Goal: Check status: Check status

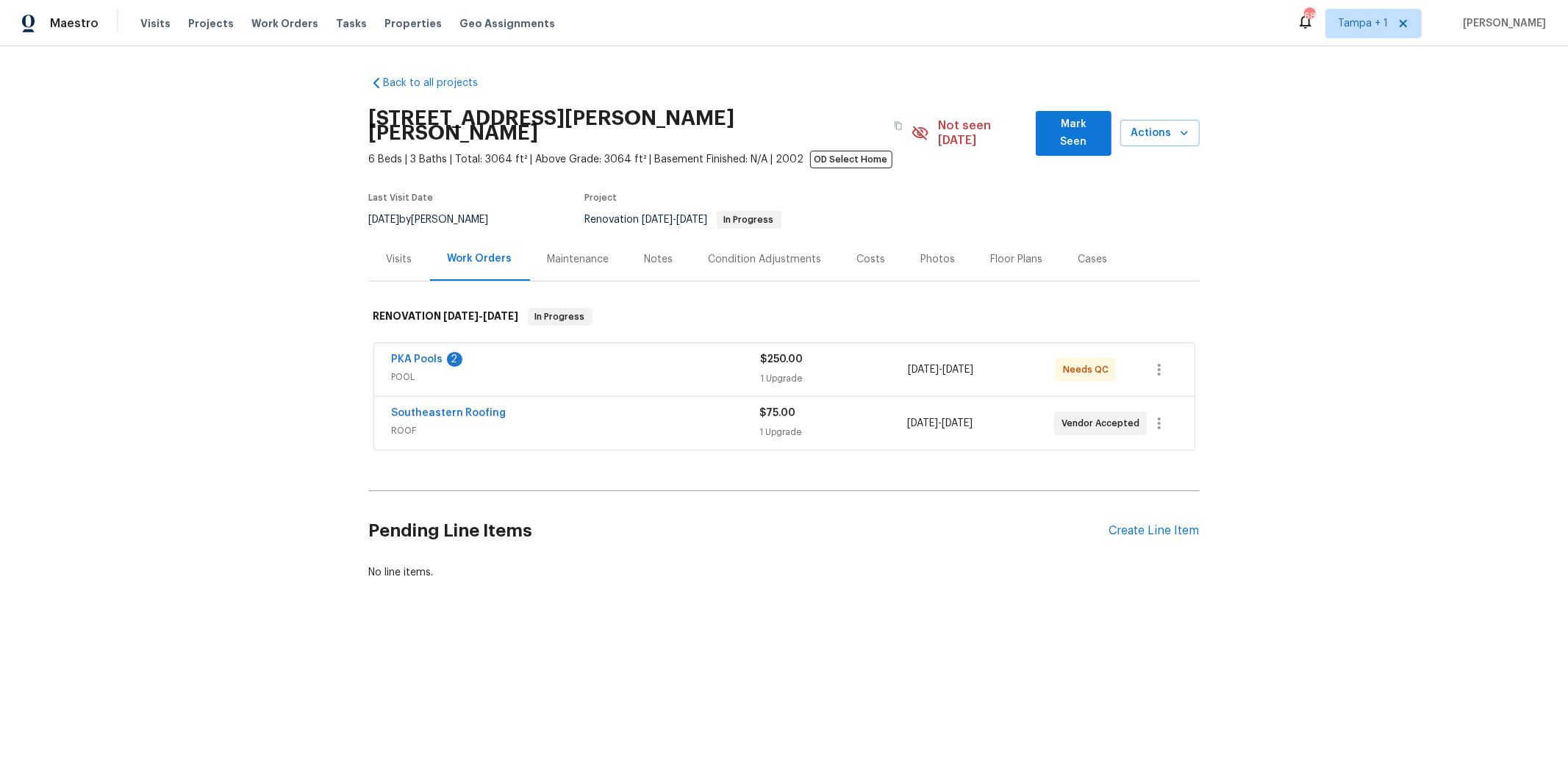
click at [476, 352] on div "PKA Pools 2" at bounding box center [576, 361] width 369 height 17
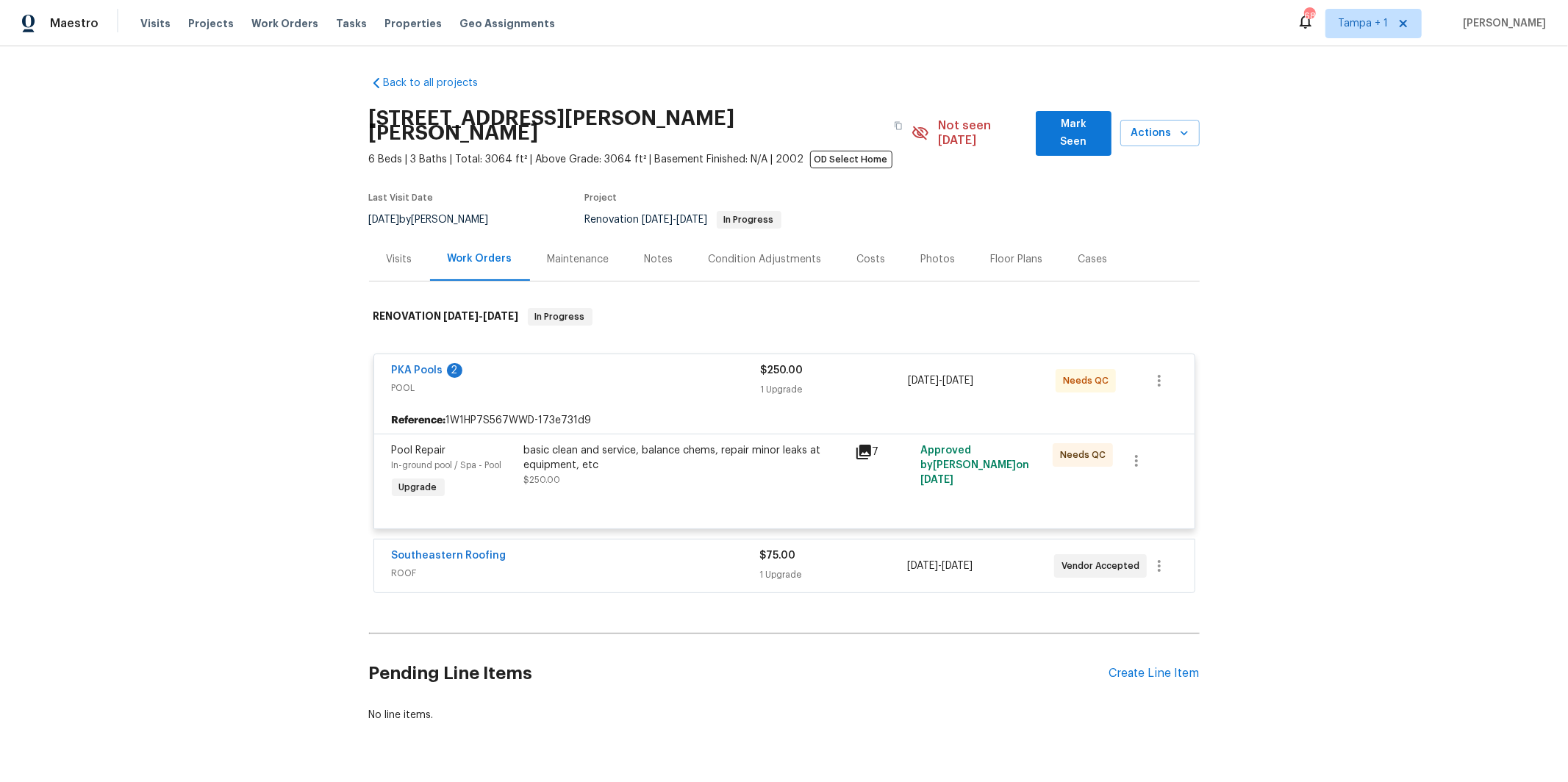
click at [402, 363] on span "PKA Pools" at bounding box center [417, 370] width 52 height 15
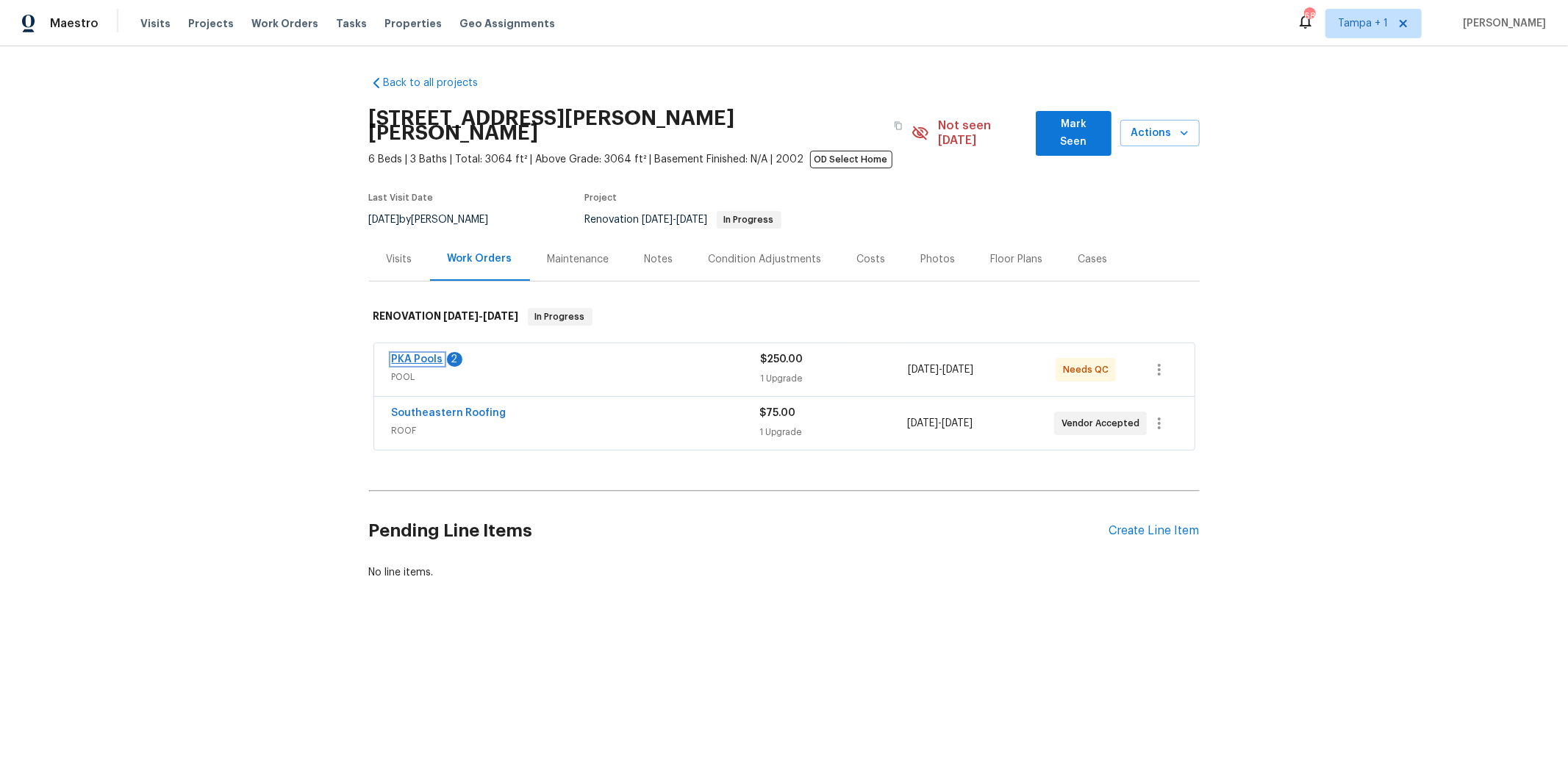
click at [417, 354] on link "PKA Pools" at bounding box center [417, 359] width 52 height 10
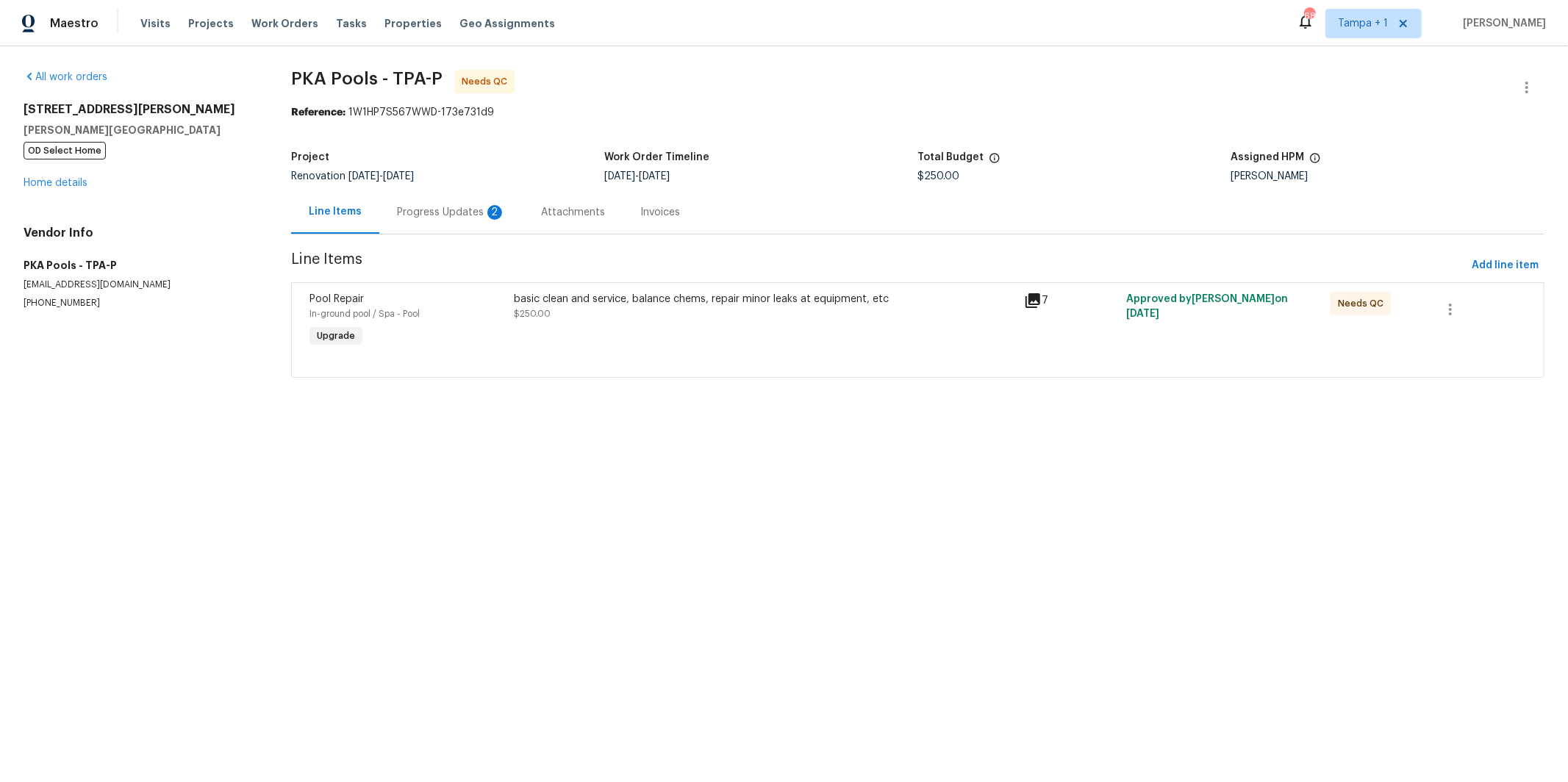
click at [439, 206] on div "Progress Updates 2" at bounding box center [451, 212] width 109 height 15
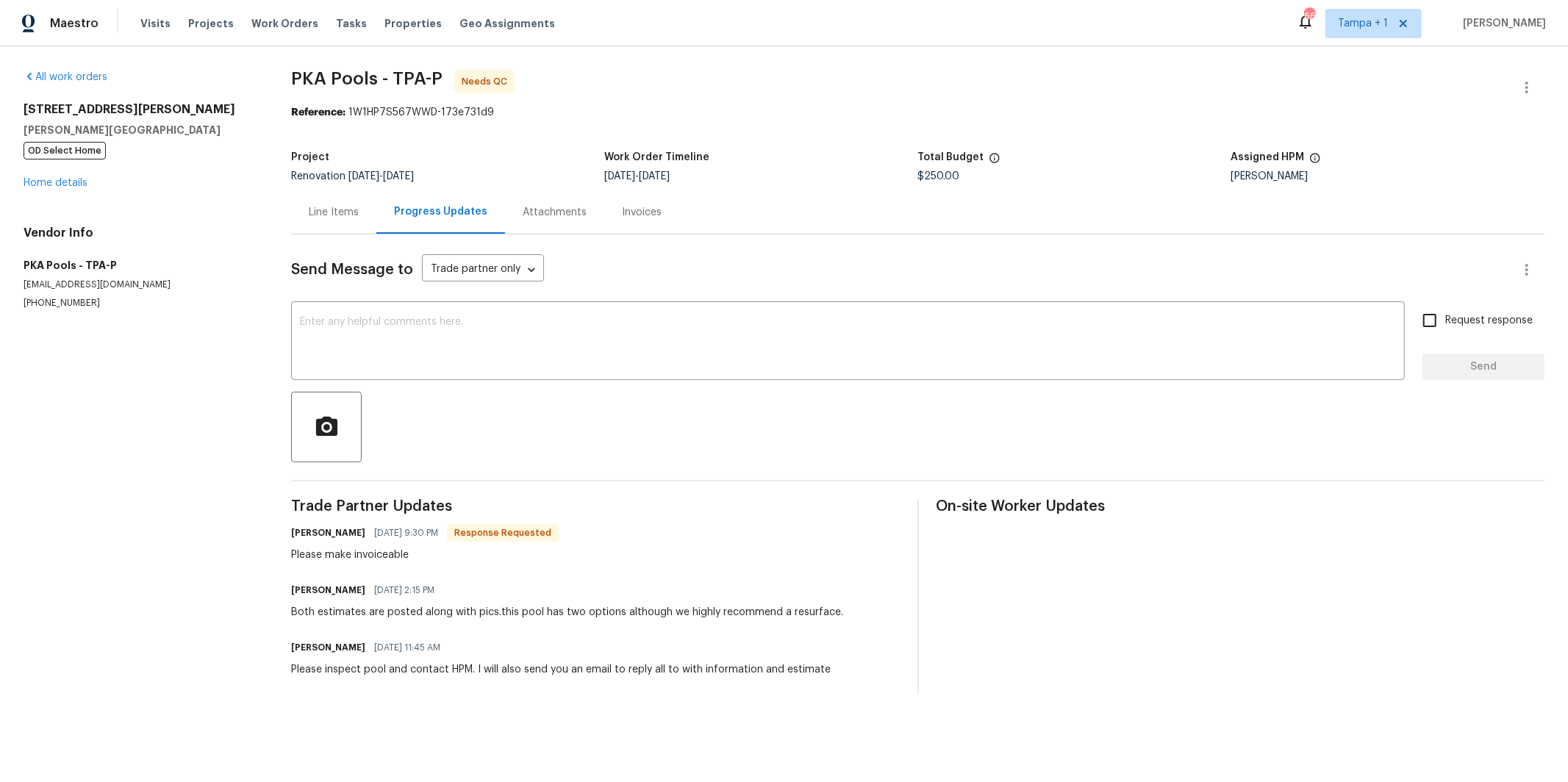
click at [343, 215] on div "Line Items" at bounding box center [333, 212] width 50 height 15
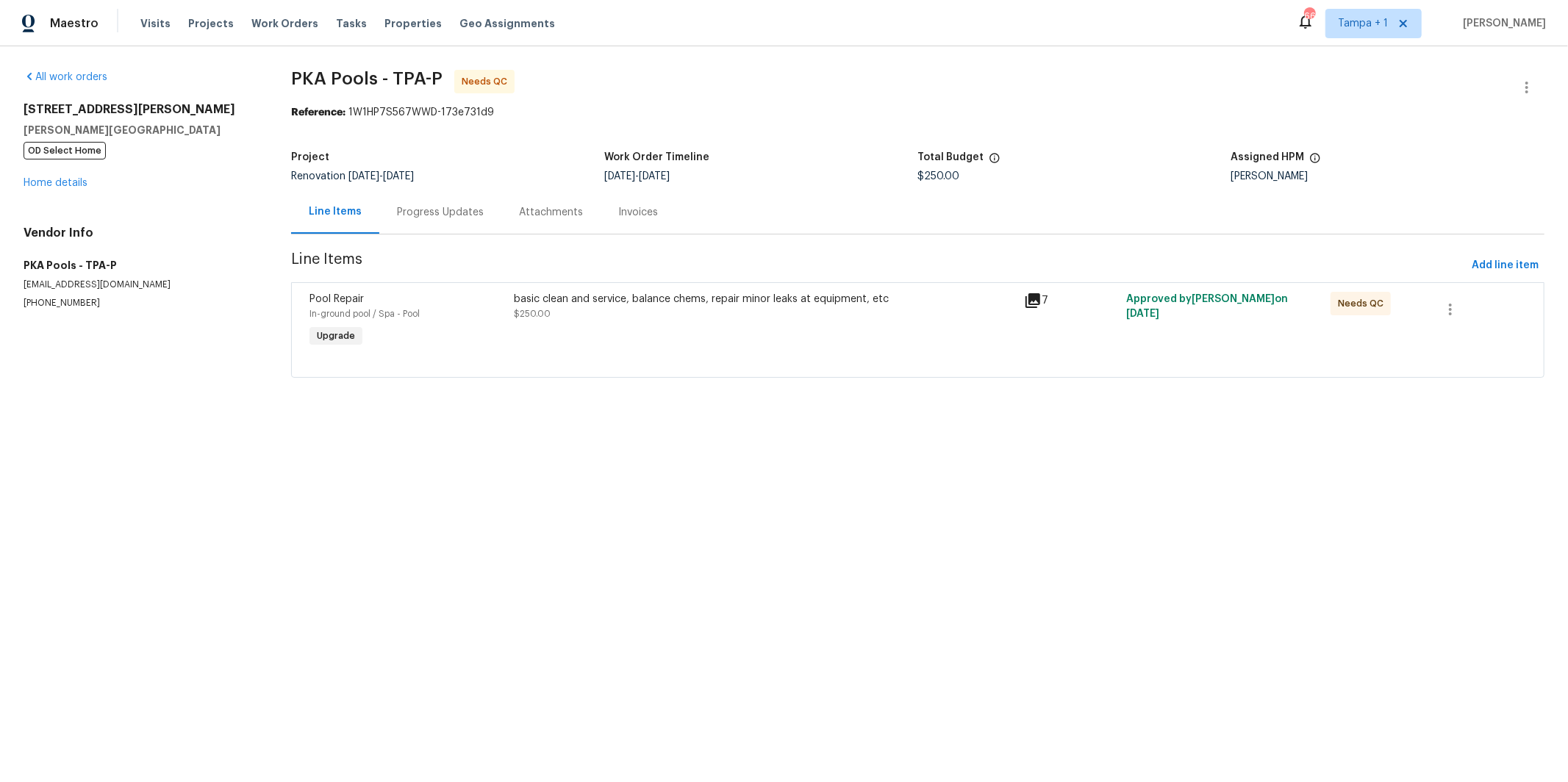
click at [1033, 304] on icon at bounding box center [1033, 300] width 15 height 15
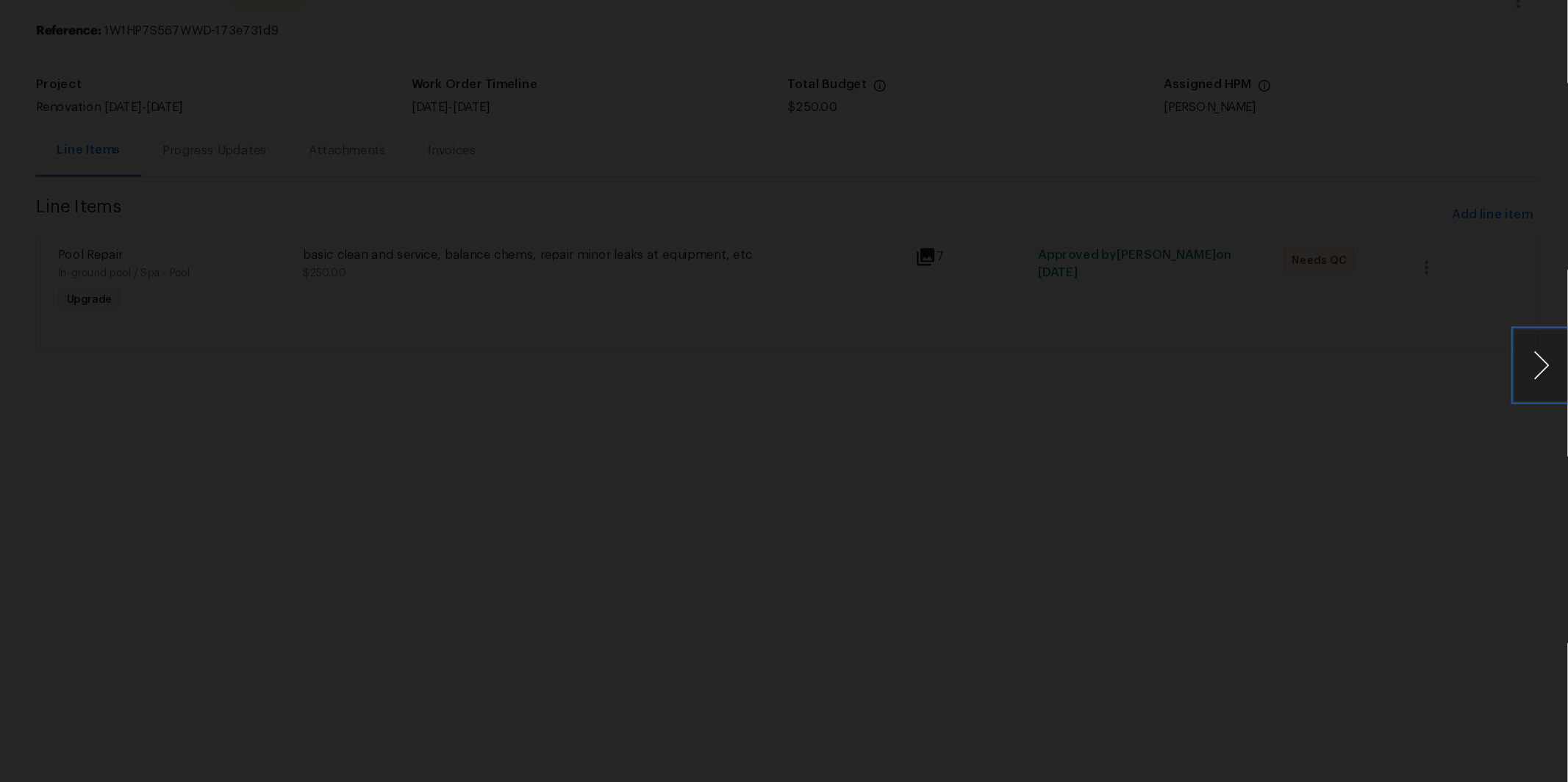
click at [1531, 372] on button "Next image" at bounding box center [1546, 391] width 44 height 59
click at [1547, 389] on button "Next image" at bounding box center [1546, 391] width 44 height 59
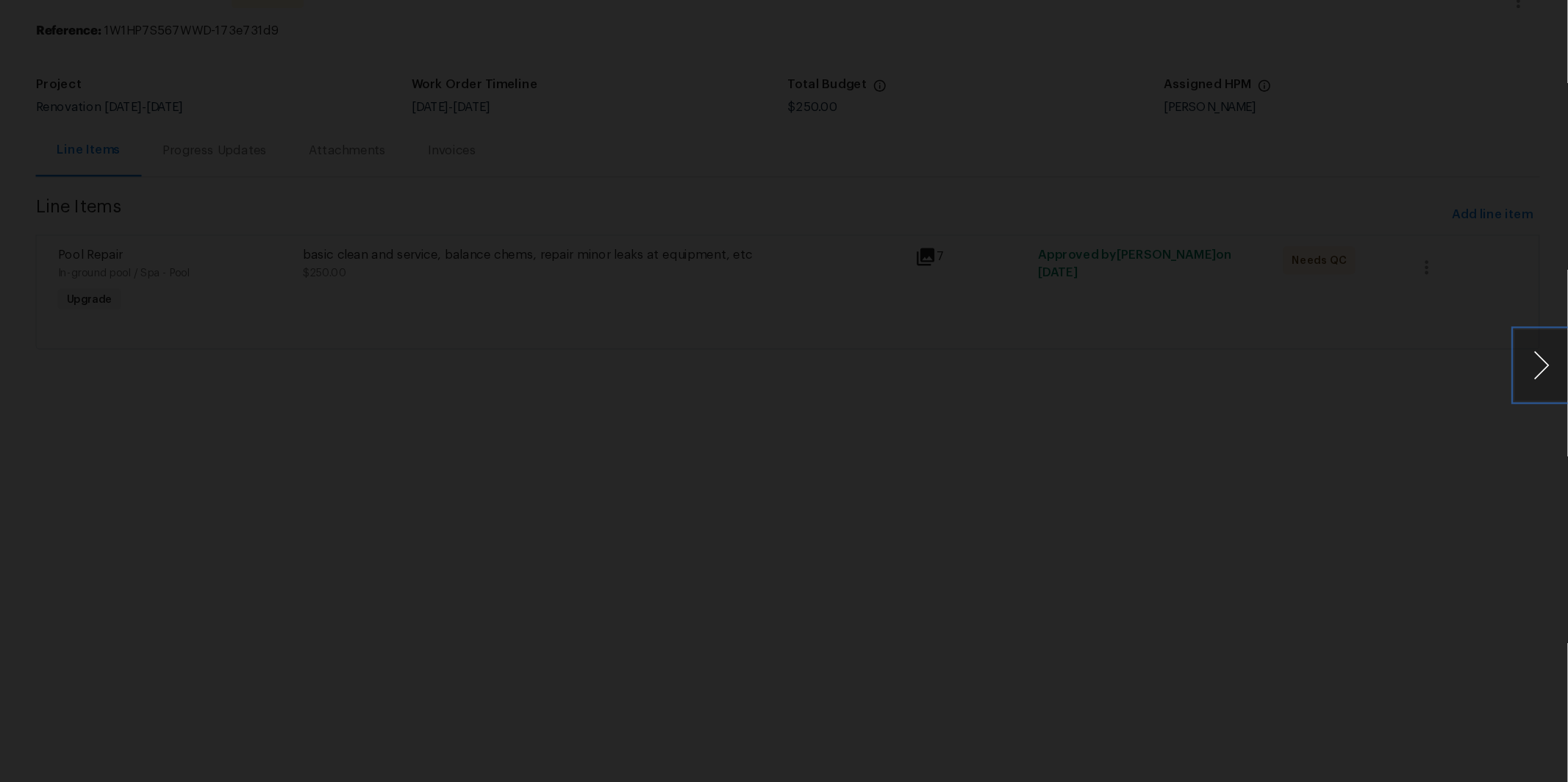
click at [1534, 404] on button "Next image" at bounding box center [1546, 391] width 44 height 59
click at [1535, 404] on button "Next image" at bounding box center [1546, 391] width 44 height 59
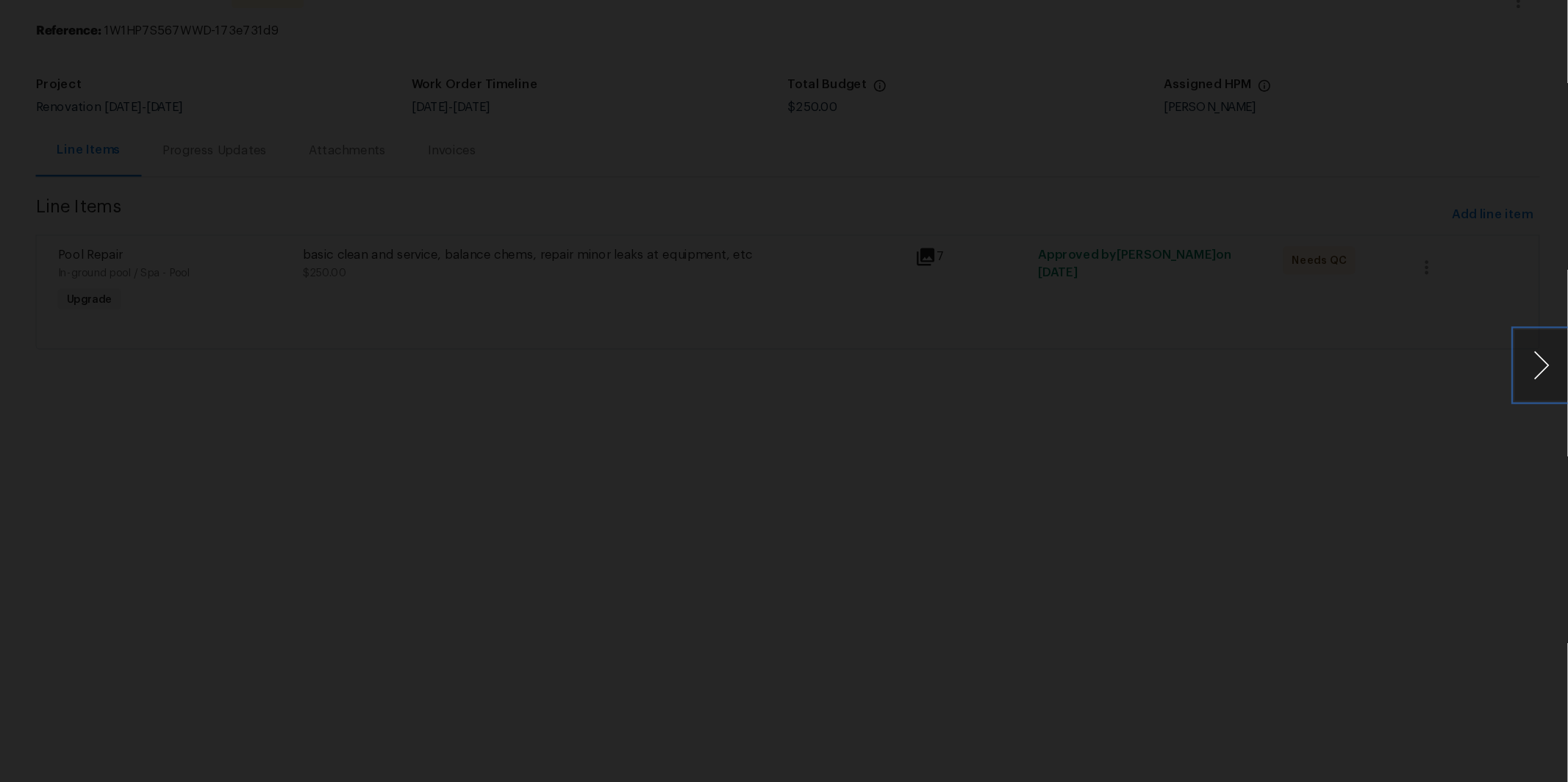
click at [1535, 404] on button "Next image" at bounding box center [1546, 391] width 44 height 59
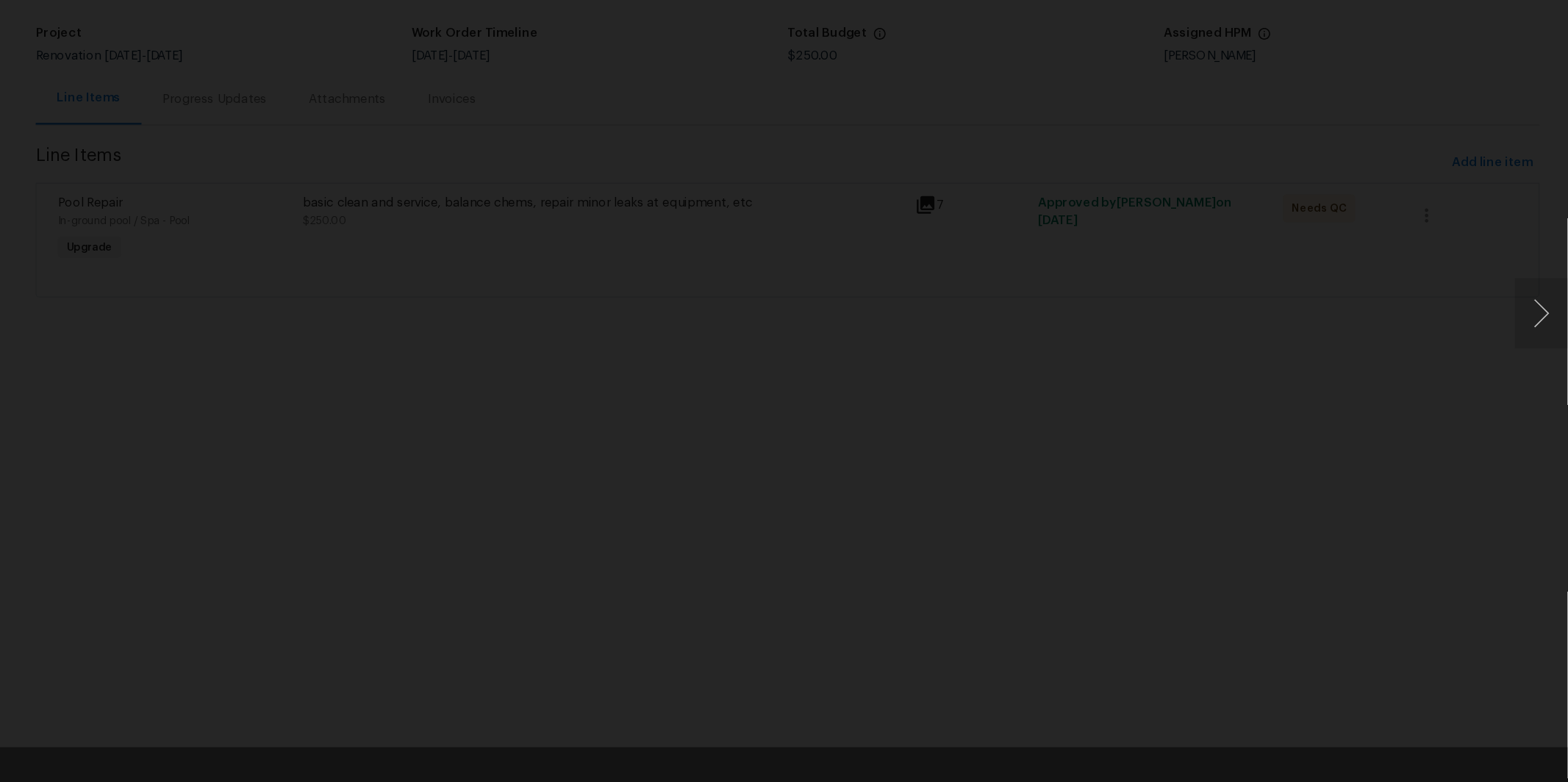
click at [1249, 507] on div "Lightbox" at bounding box center [784, 391] width 1568 height 782
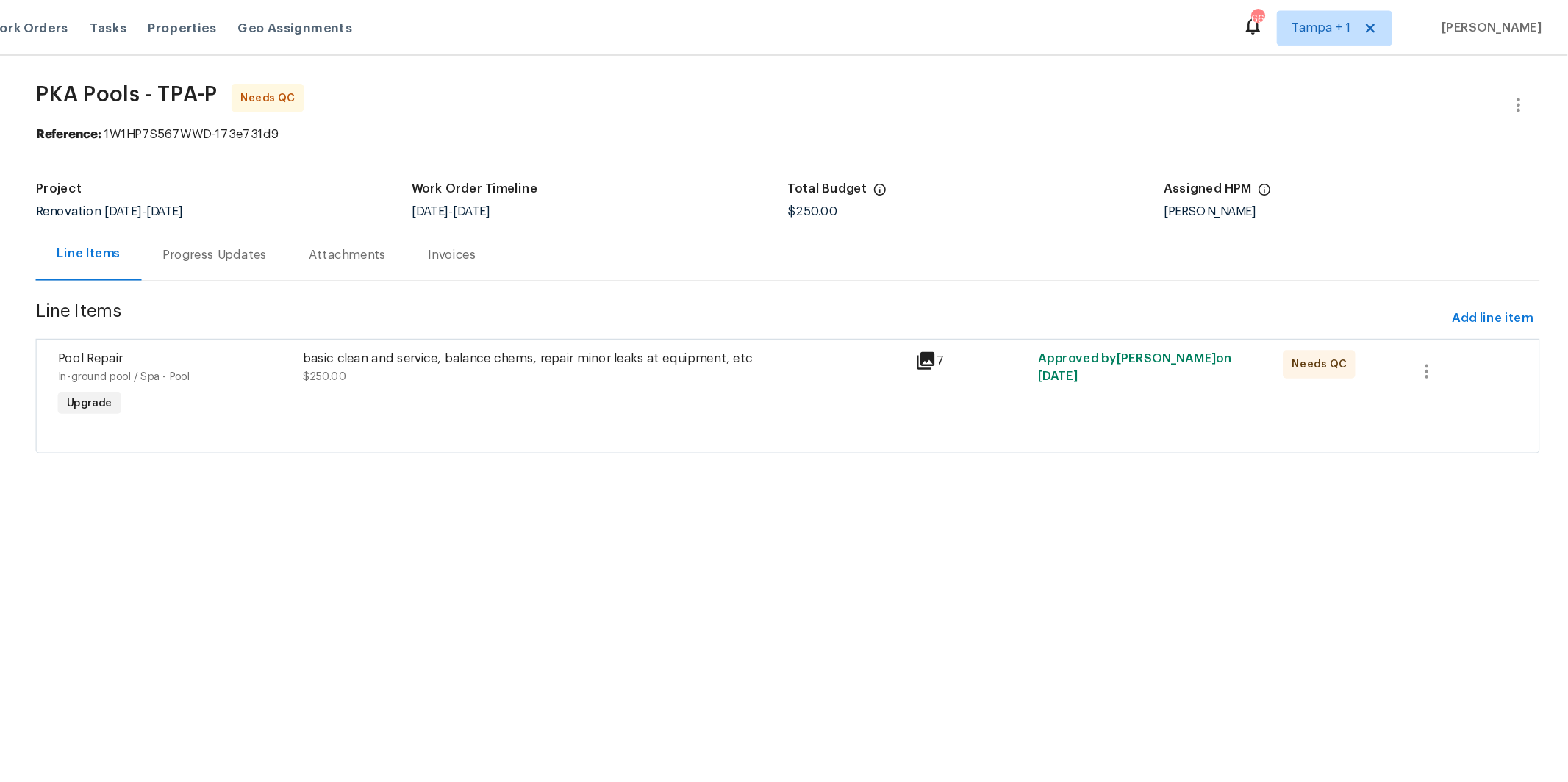
click at [1034, 299] on icon at bounding box center [1033, 300] width 15 height 15
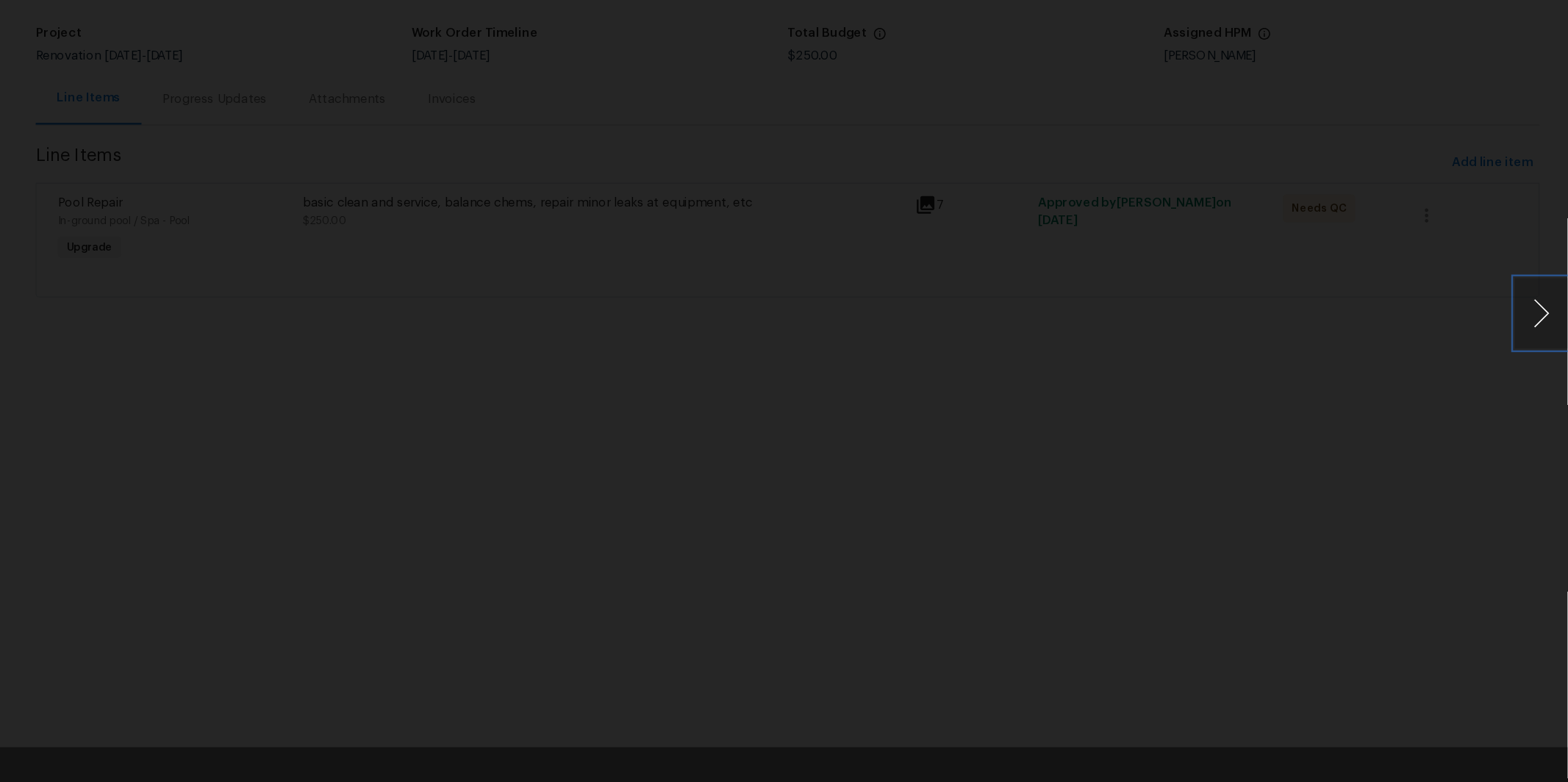
click at [1543, 395] on button "Next image" at bounding box center [1546, 391] width 44 height 59
click at [1250, 495] on div "Lightbox" at bounding box center [784, 391] width 1568 height 782
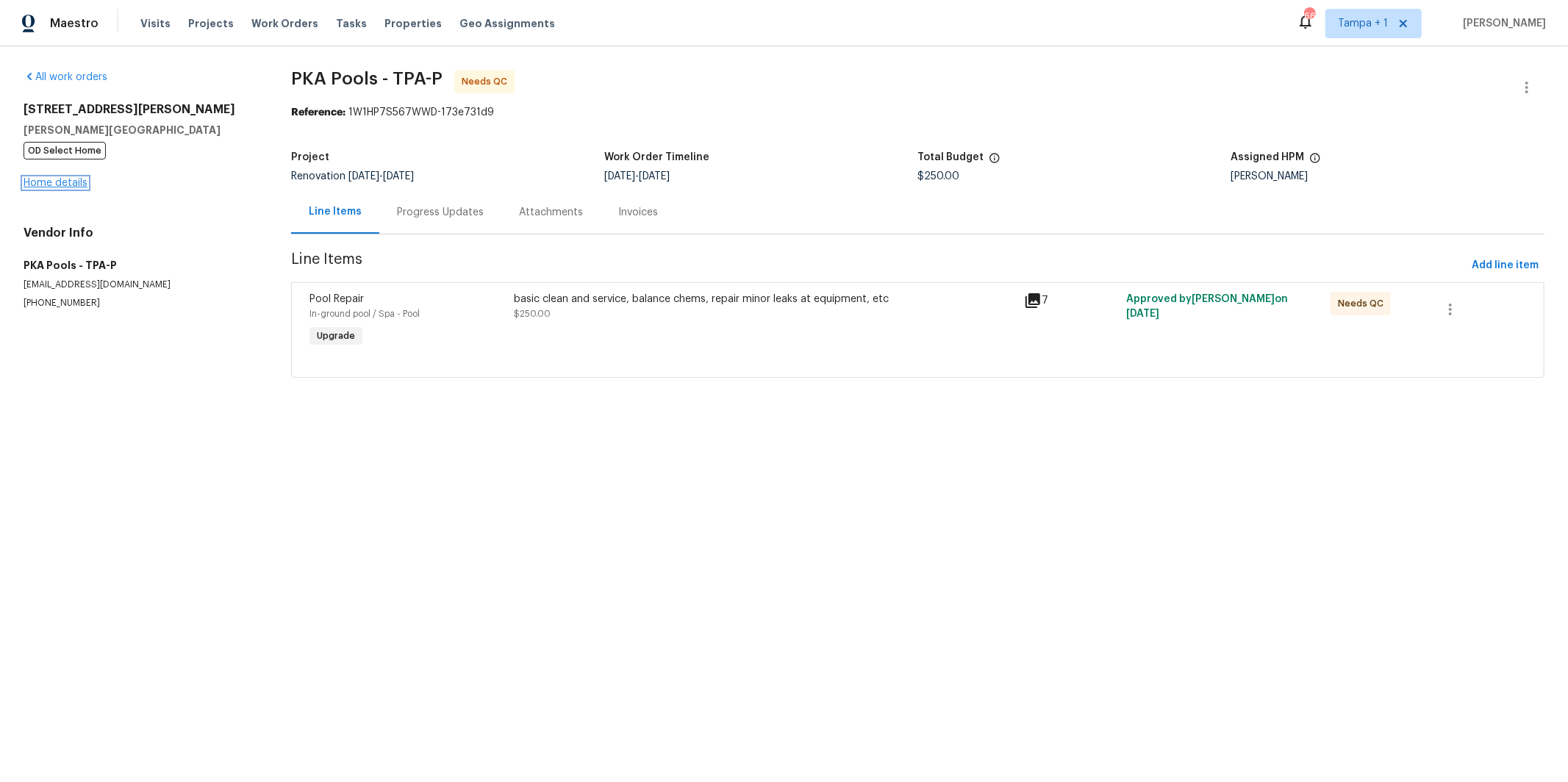
click at [65, 184] on link "Home details" at bounding box center [56, 183] width 64 height 10
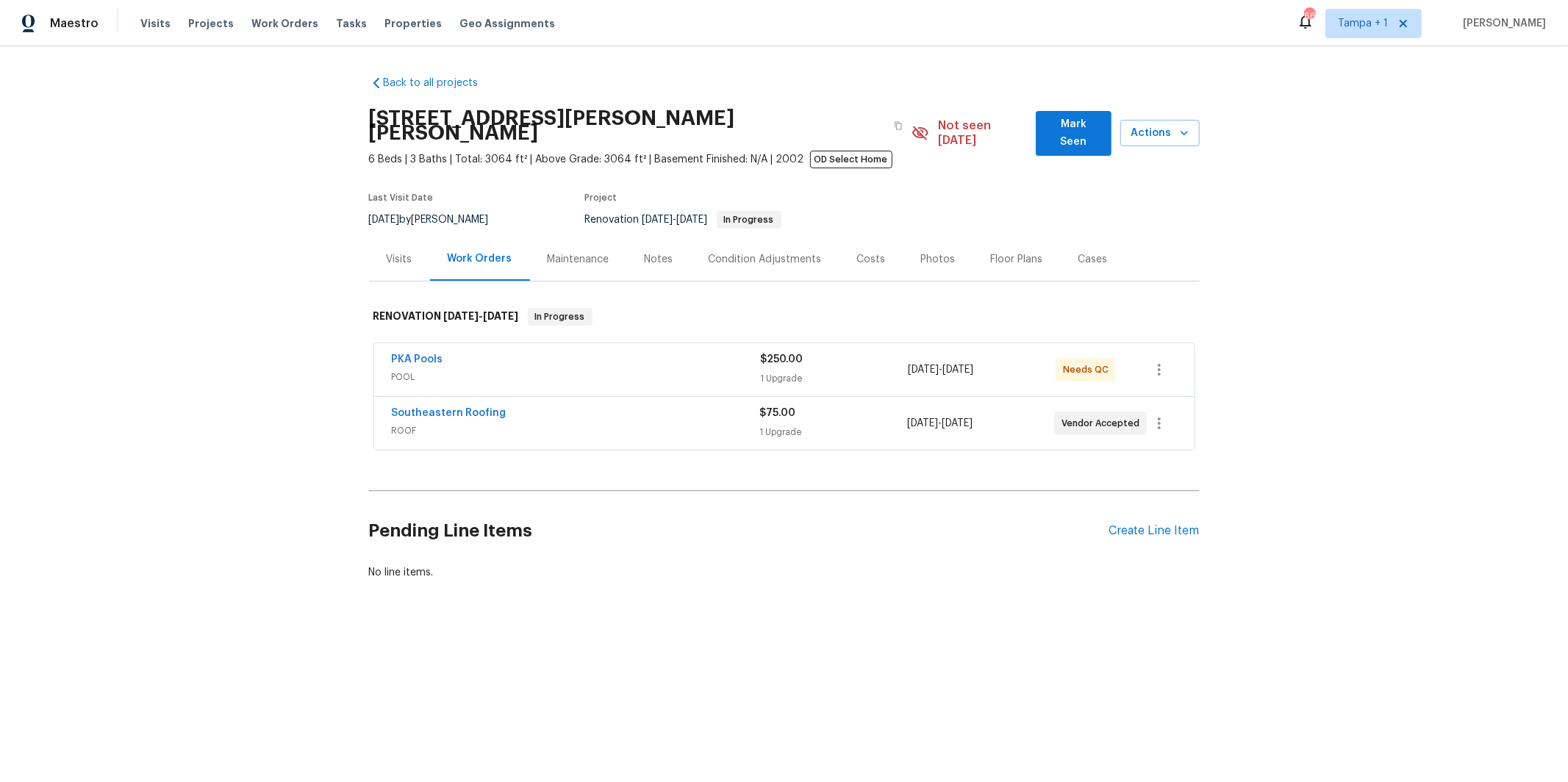
click at [396, 252] on div "Visits" at bounding box center [399, 260] width 25 height 15
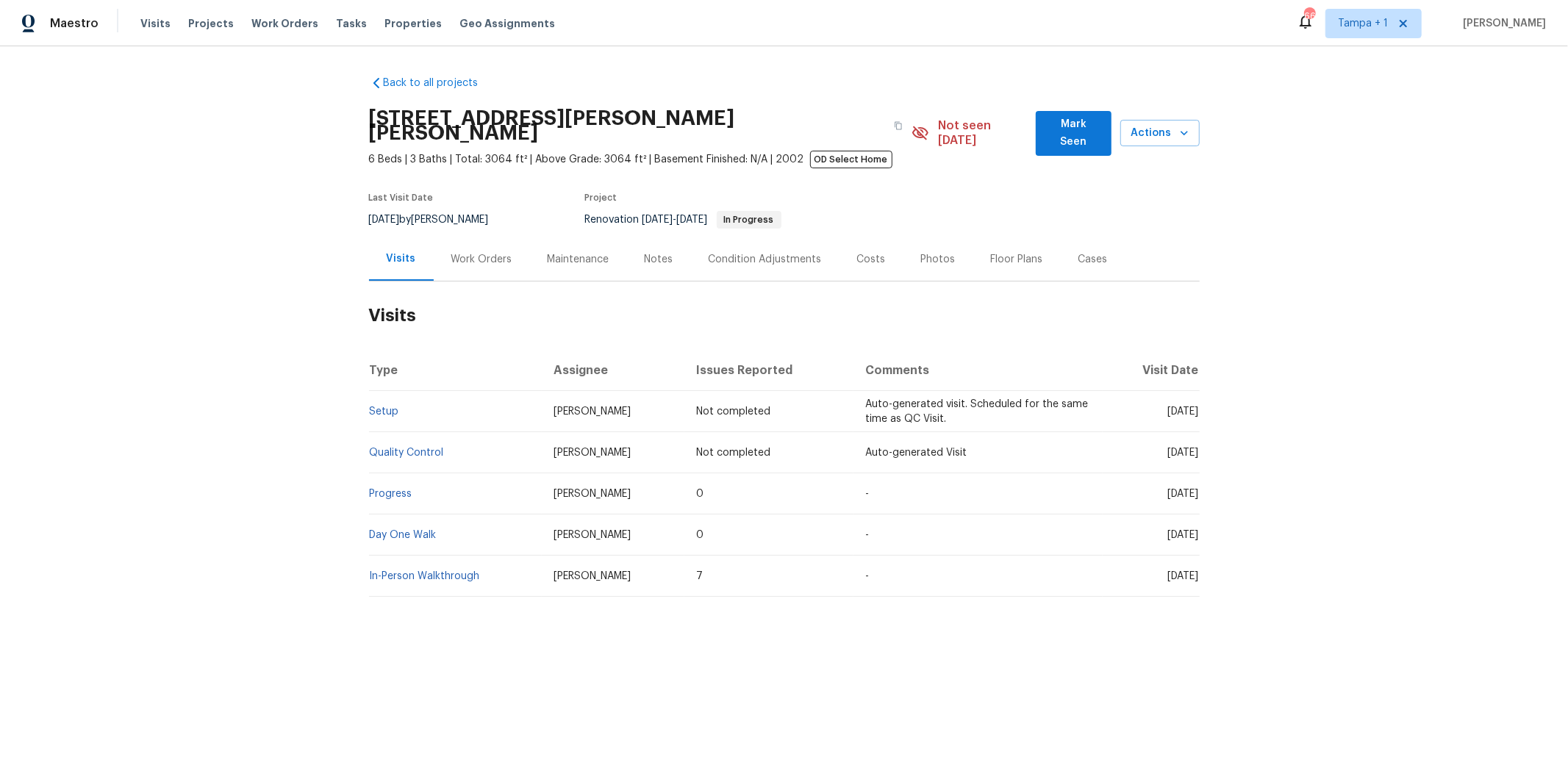
drag, startPoint x: 502, startPoint y: 243, endPoint x: 492, endPoint y: 263, distance: 22.4
click at [502, 252] on div "Work Orders" at bounding box center [481, 260] width 61 height 15
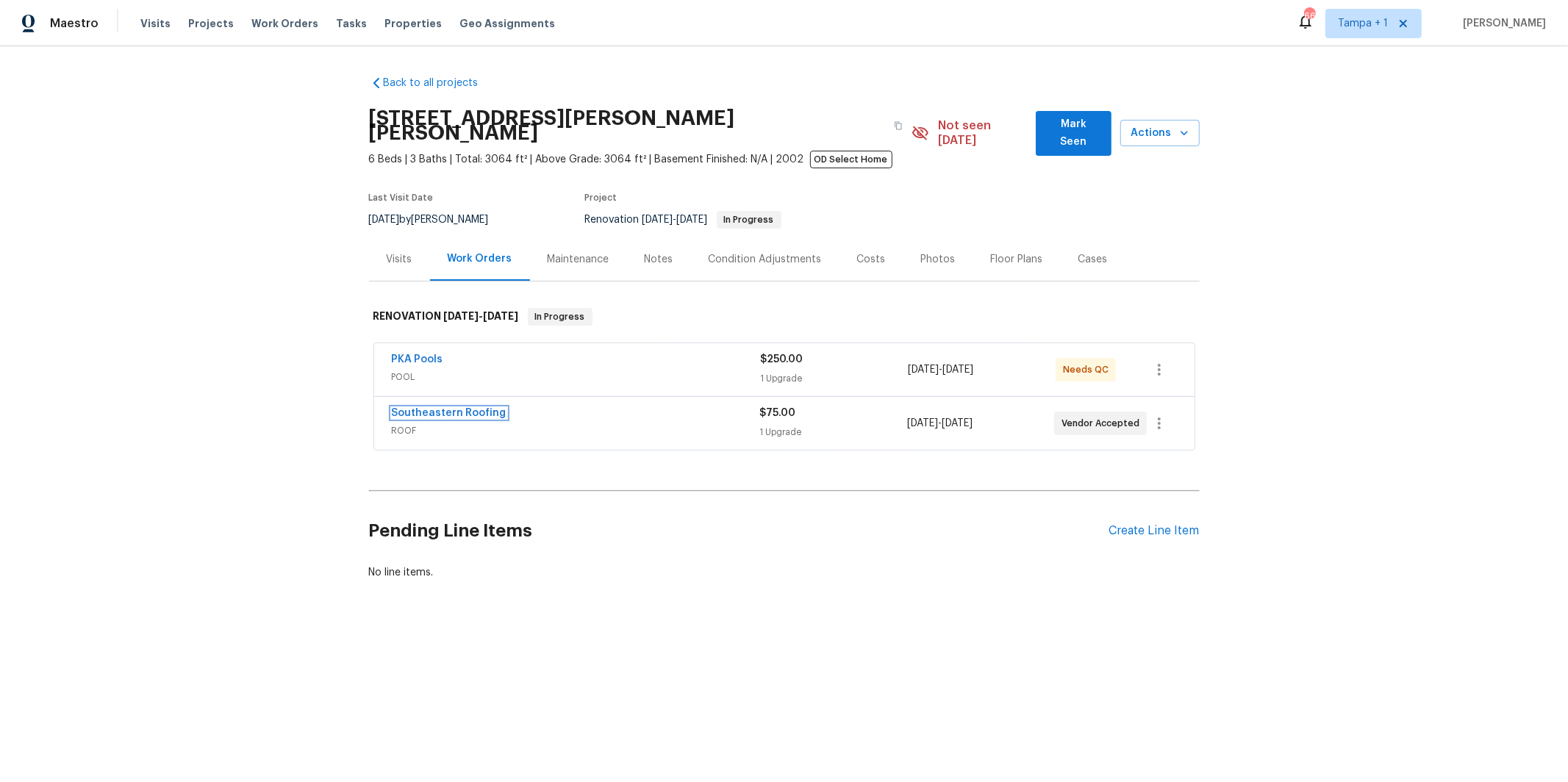
click at [463, 408] on link "Southeastern Roofing" at bounding box center [449, 413] width 114 height 10
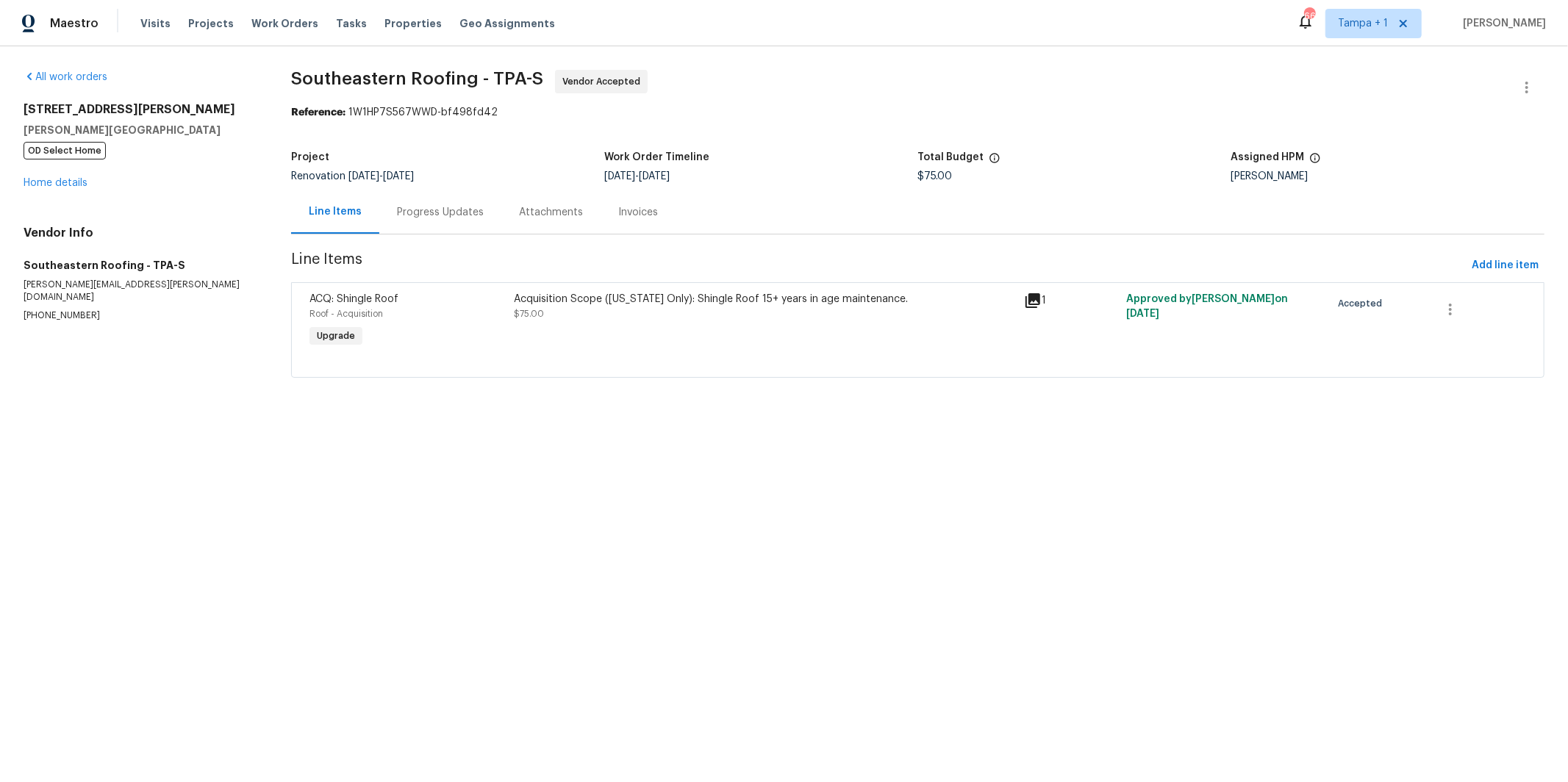
click at [526, 311] on span "$75.00" at bounding box center [529, 314] width 30 height 9
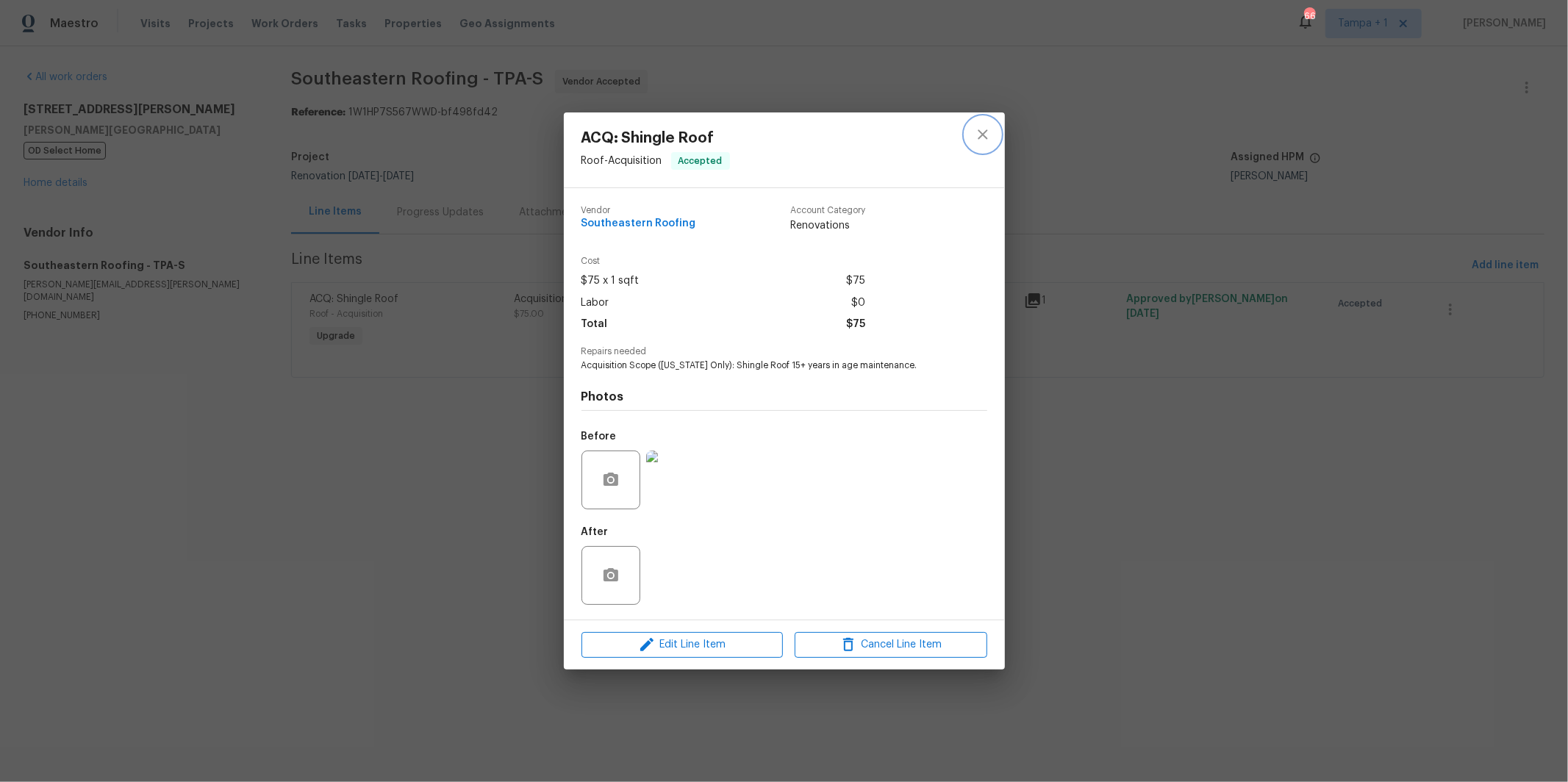
click at [980, 129] on icon "close" at bounding box center [983, 134] width 17 height 17
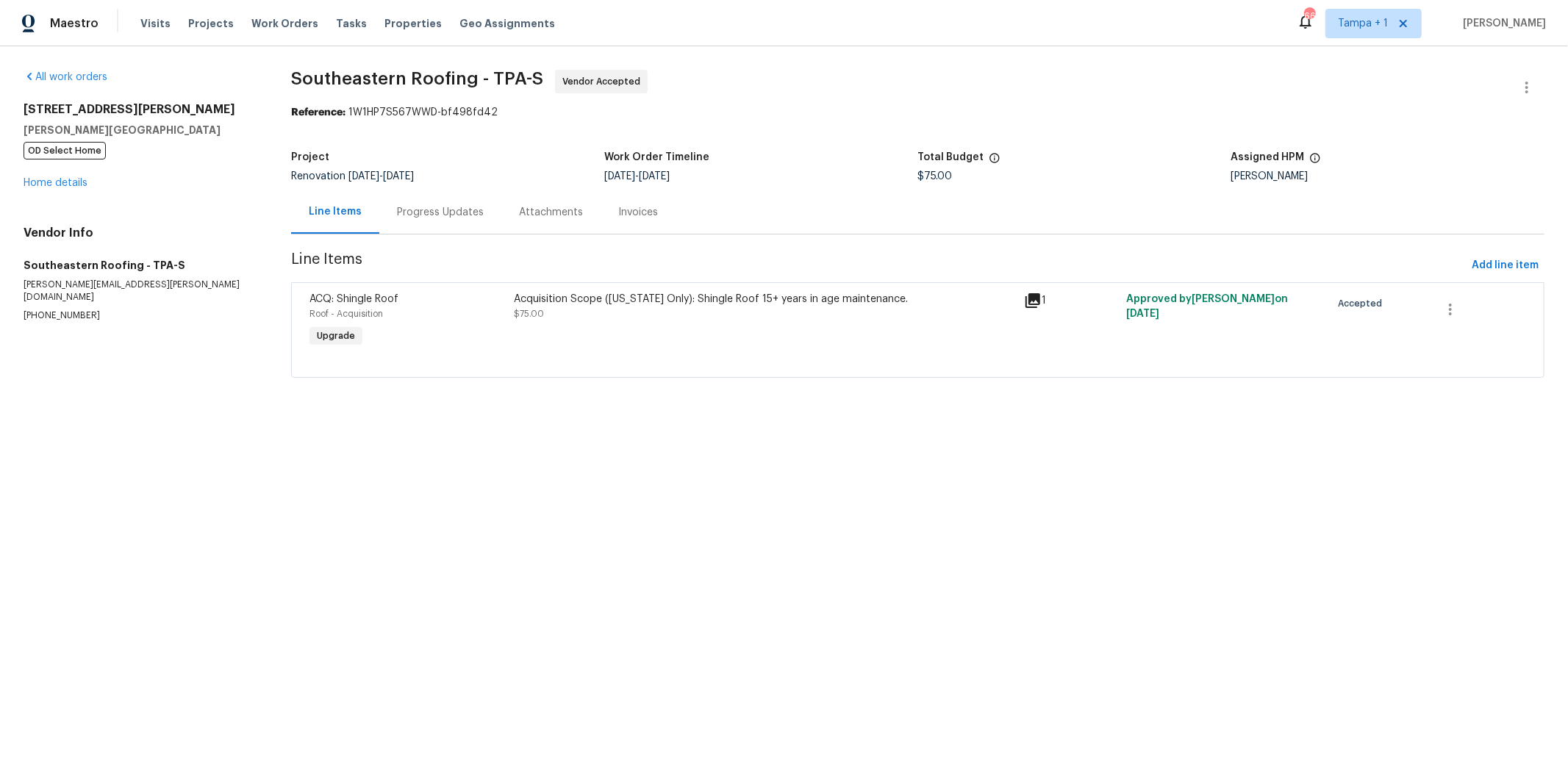
click at [422, 210] on div "Progress Updates" at bounding box center [440, 212] width 87 height 15
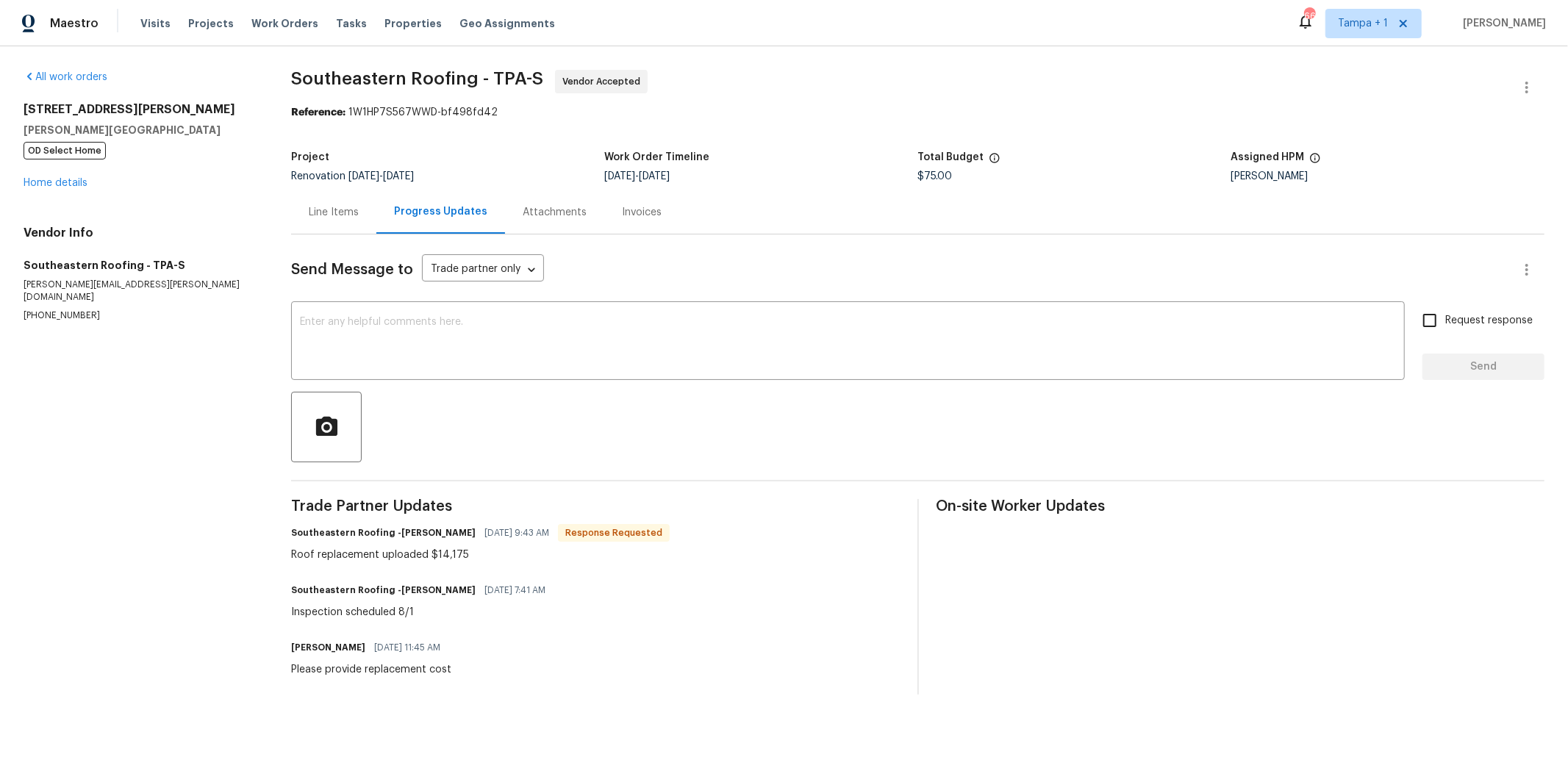
drag, startPoint x: 564, startPoint y: 212, endPoint x: 591, endPoint y: 245, distance: 42.6
click at [564, 212] on div "Attachments" at bounding box center [554, 212] width 64 height 15
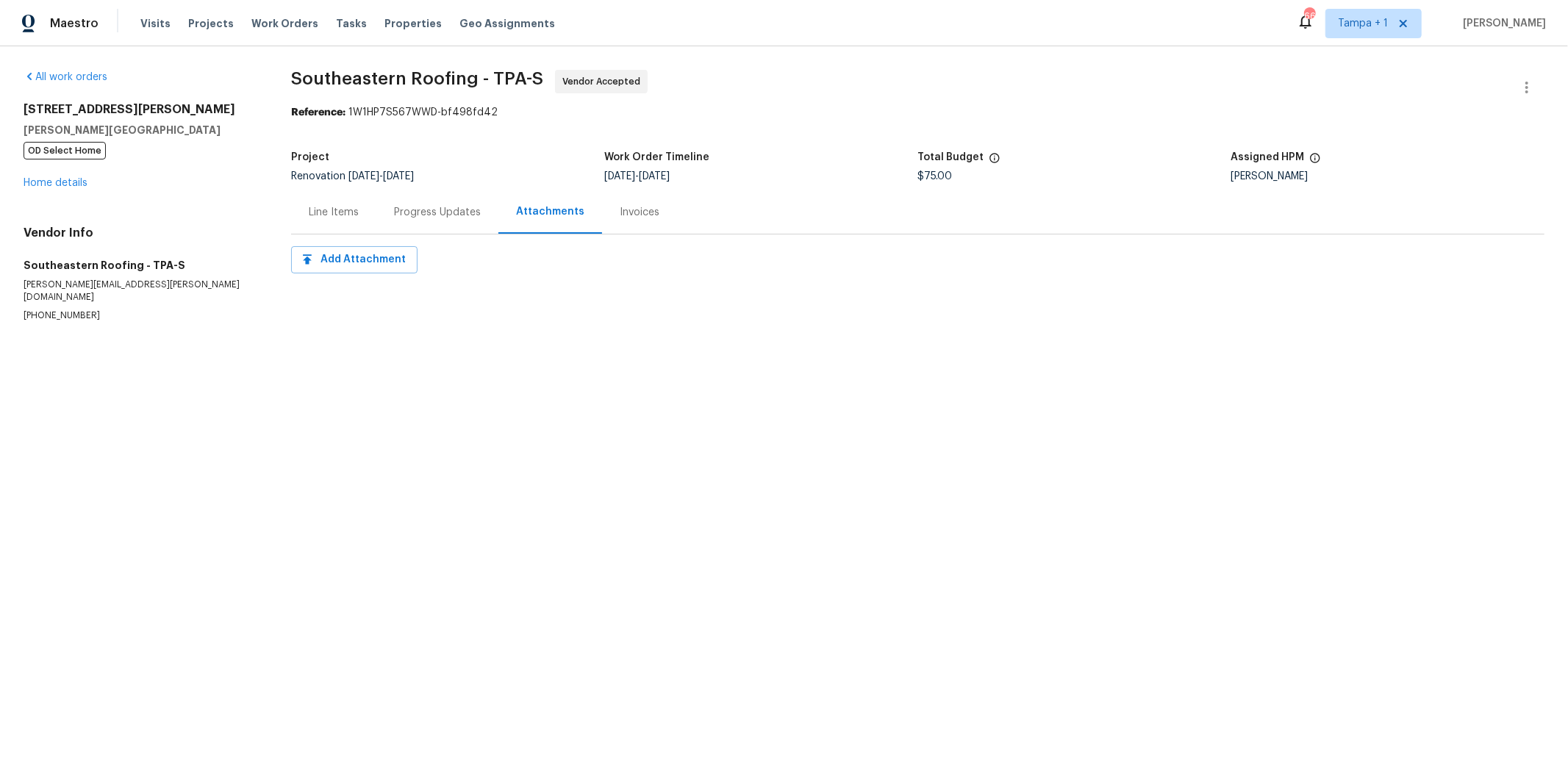
click at [622, 214] on div "Invoices" at bounding box center [640, 212] width 40 height 15
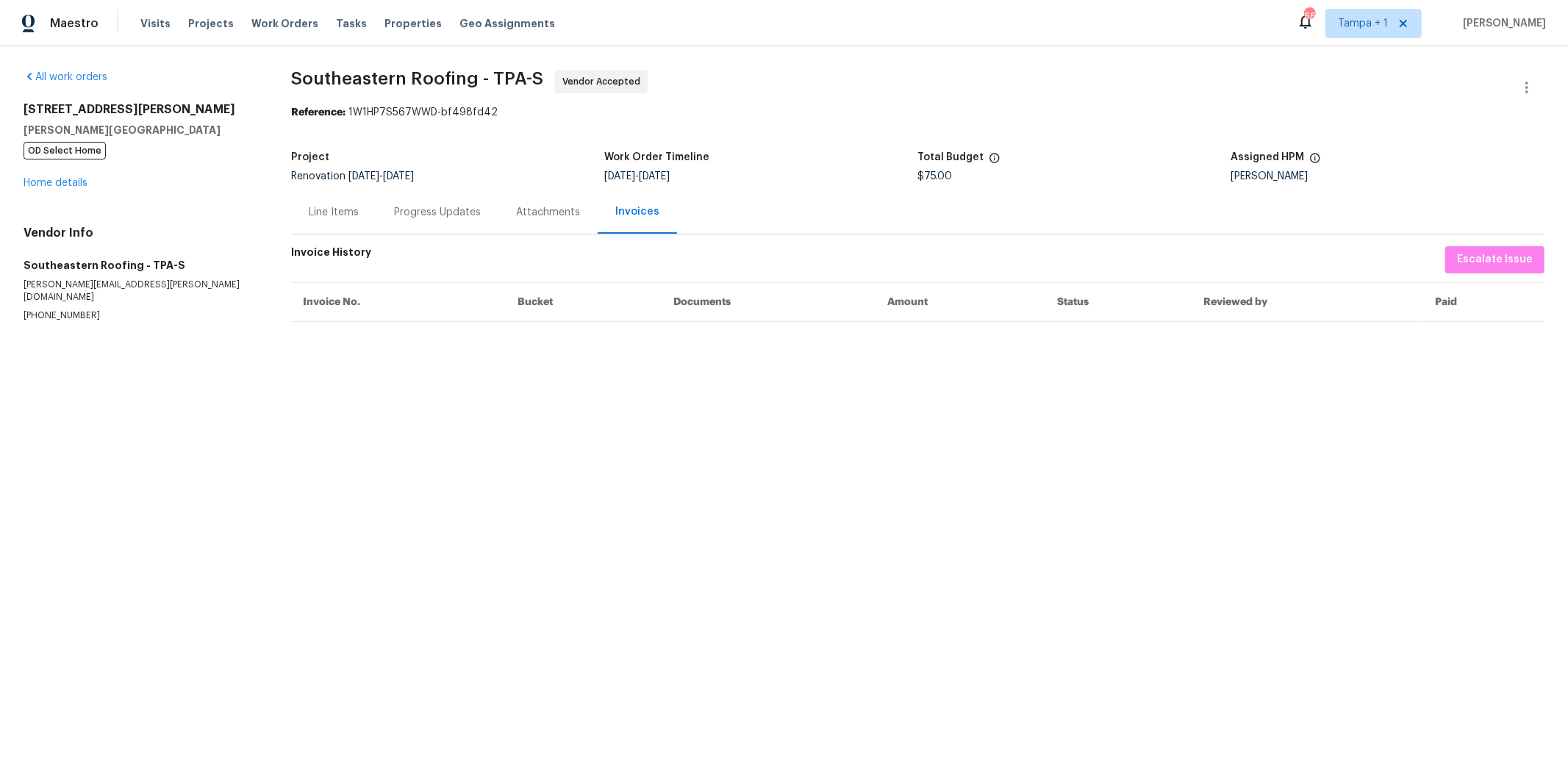
click at [433, 214] on div "Progress Updates" at bounding box center [437, 212] width 87 height 15
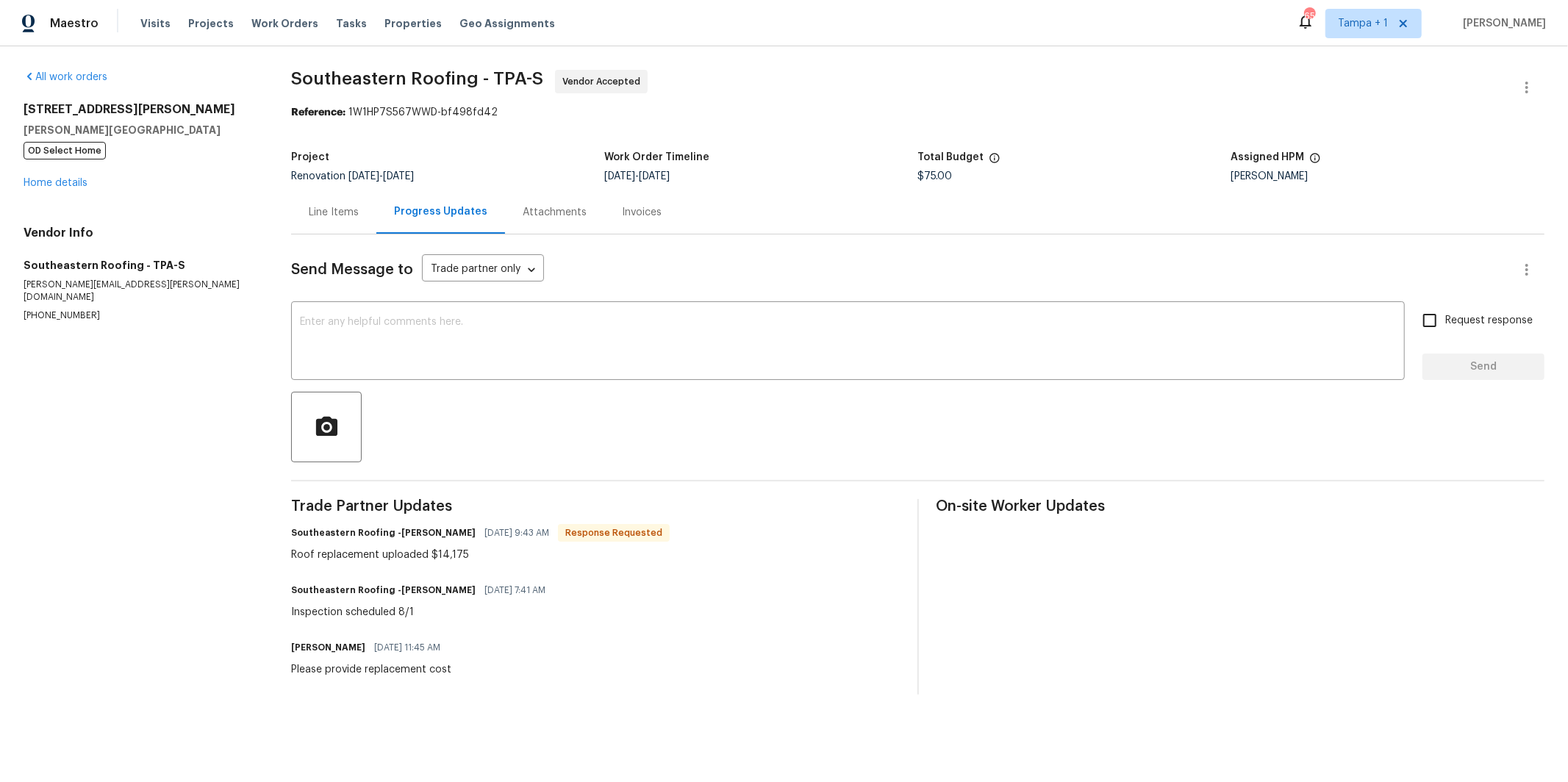
click at [445, 514] on div "Trade Partner Updates Southeastern Roofing -[PERSON_NAME] [DATE] 9:43 AM Respon…" at bounding box center [595, 597] width 609 height 195
drag, startPoint x: 461, startPoint y: 559, endPoint x: 431, endPoint y: 606, distance: 55.8
click at [429, 556] on div "Roof replacement uploaded $14,175" at bounding box center [480, 555] width 379 height 15
click at [332, 215] on div "Line Items" at bounding box center [333, 212] width 50 height 15
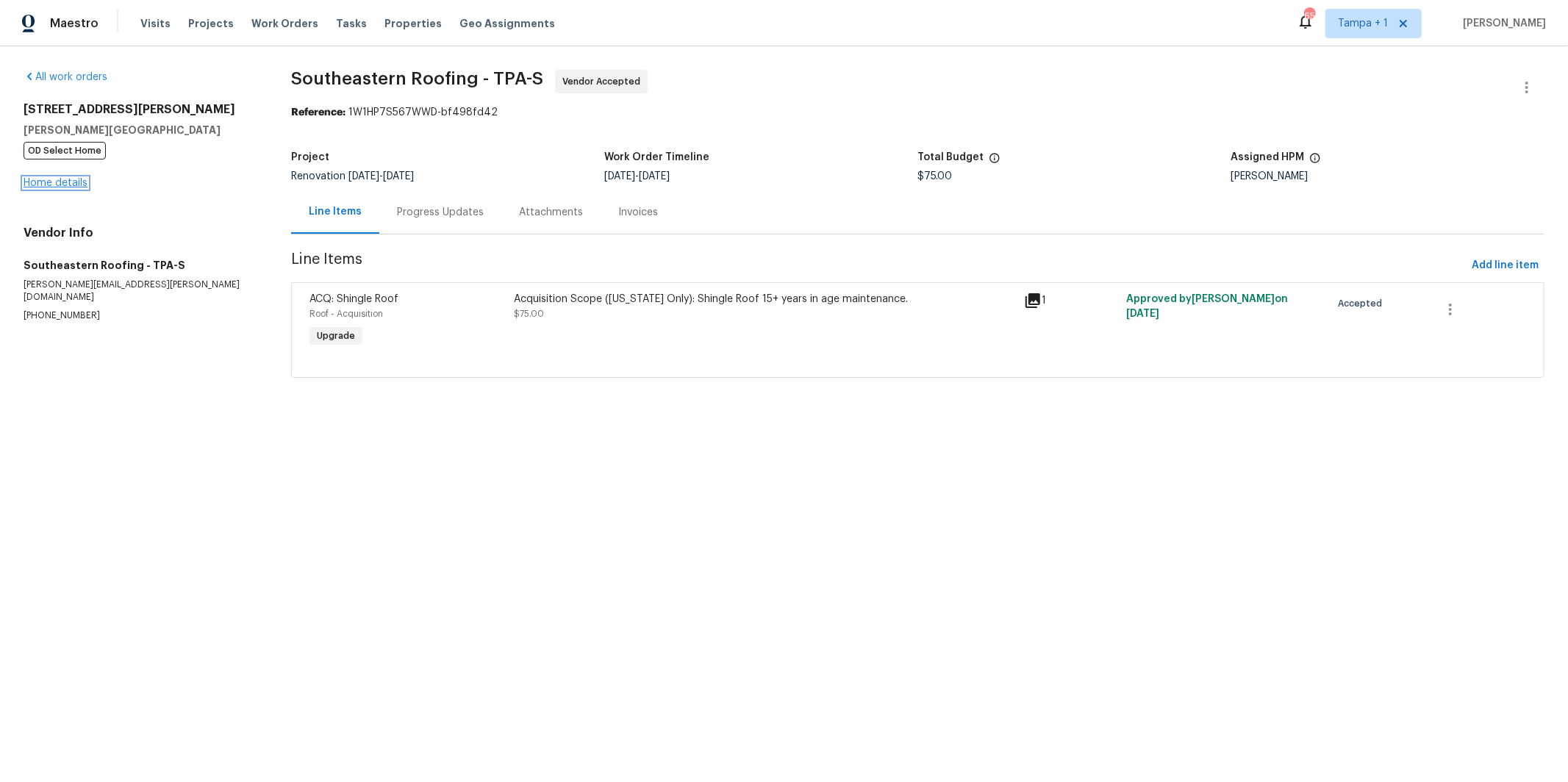
click at [45, 178] on link "Home details" at bounding box center [56, 183] width 64 height 10
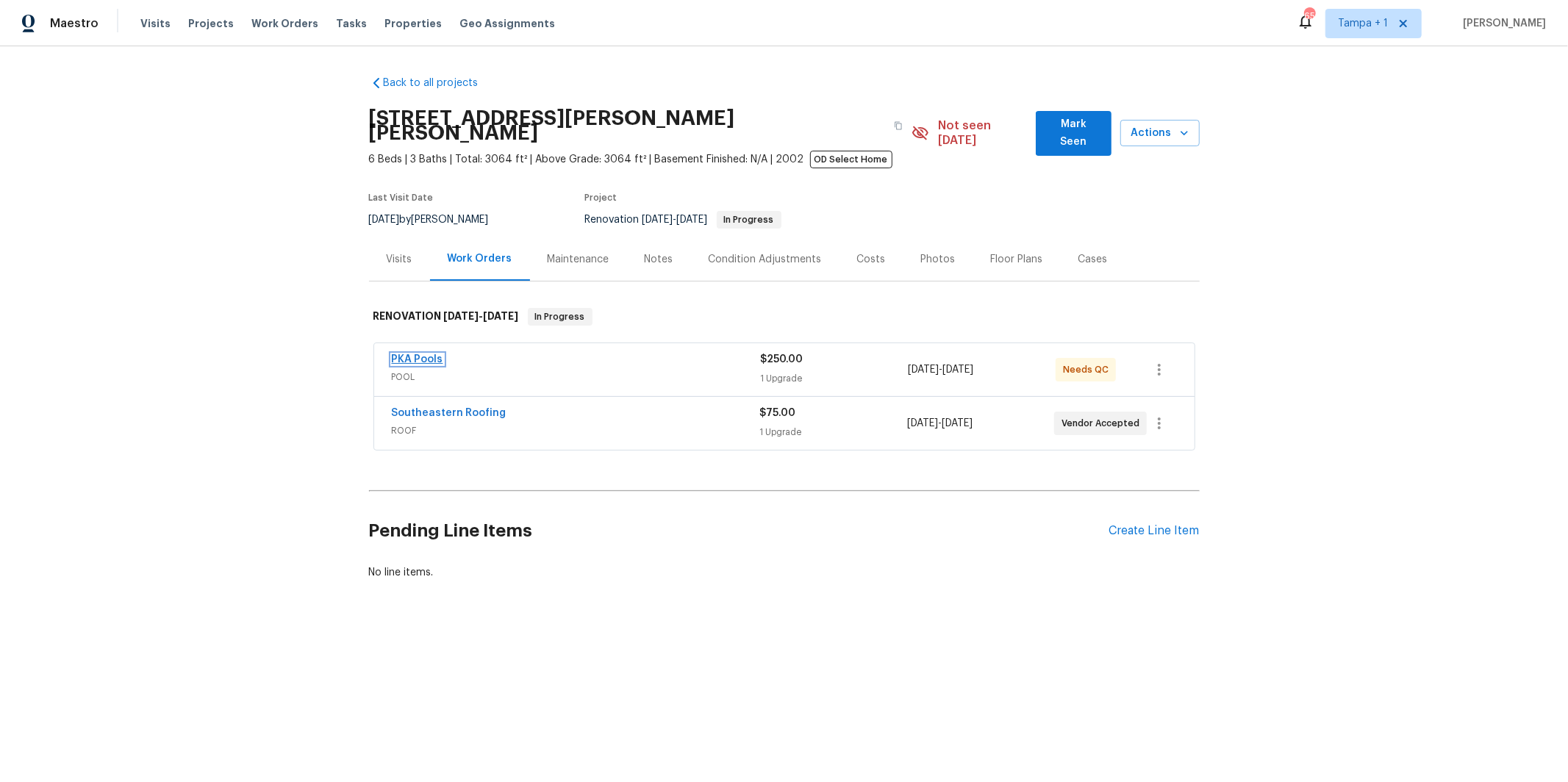
click at [427, 354] on link "PKA Pools" at bounding box center [417, 359] width 52 height 10
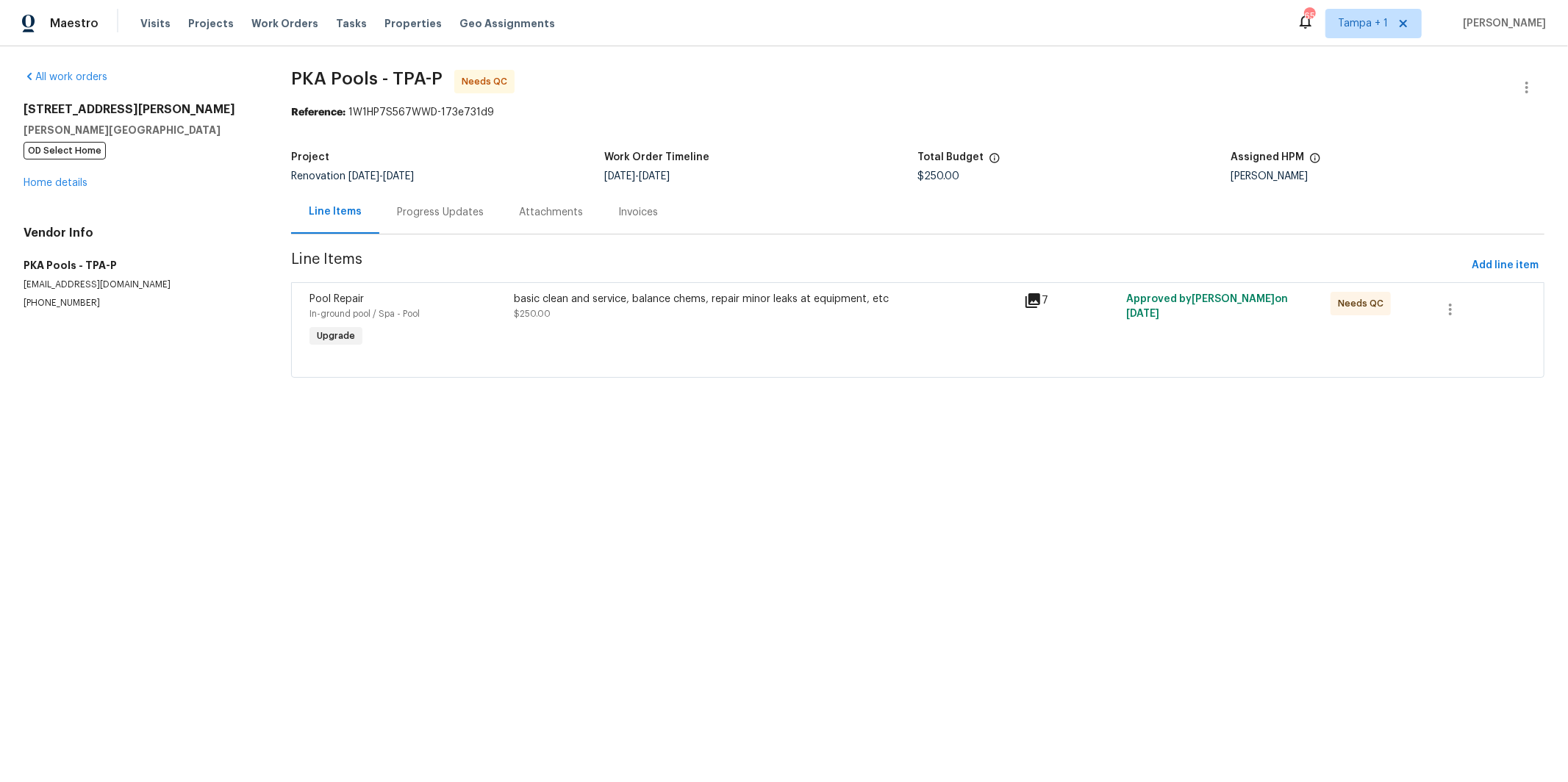
click at [1041, 293] on div "7" at bounding box center [1071, 301] width 94 height 17
click at [1033, 293] on icon at bounding box center [1033, 301] width 17 height 17
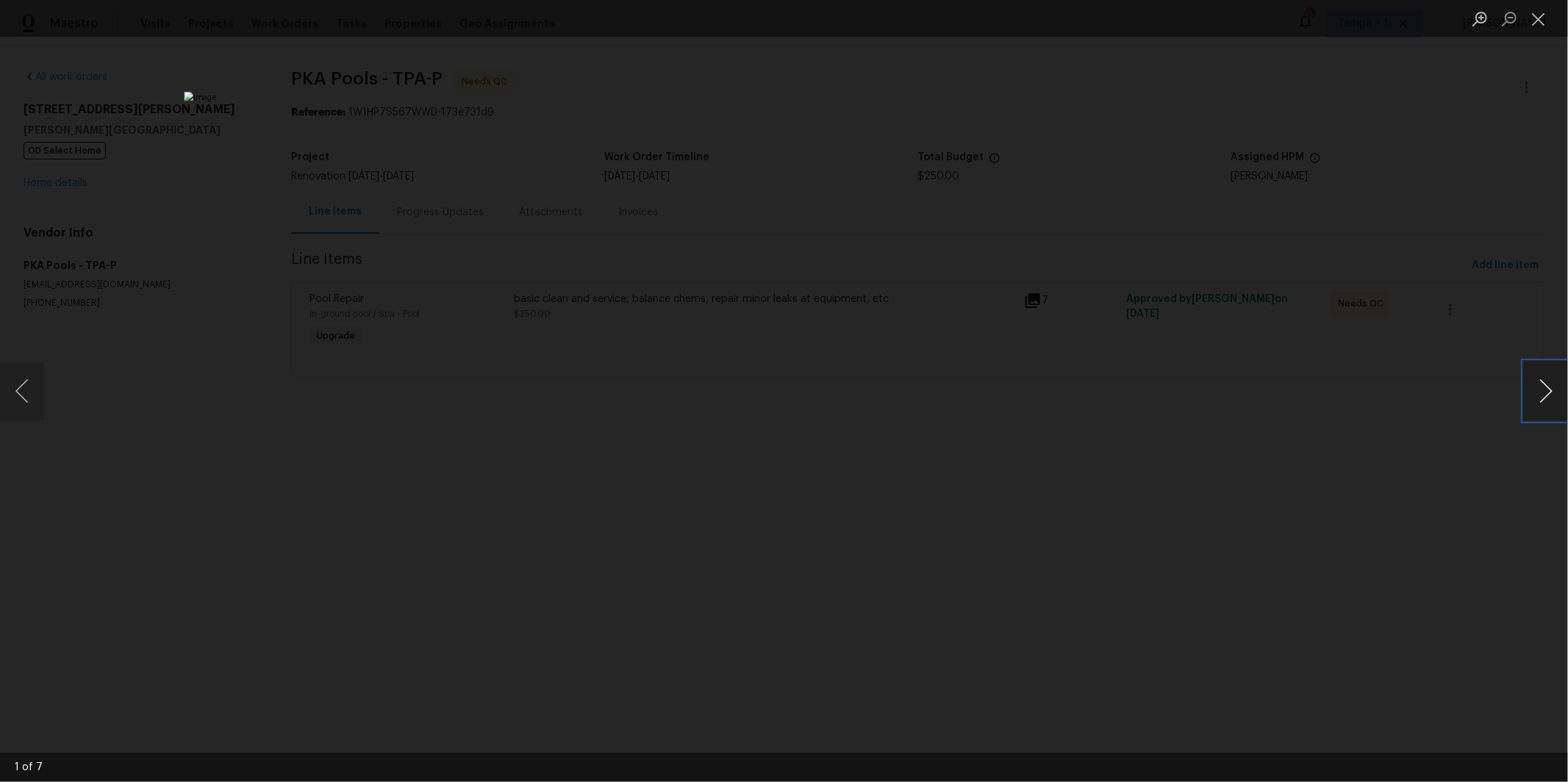
click at [1558, 391] on button "Next image" at bounding box center [1546, 391] width 44 height 59
click at [1553, 391] on button "Next image" at bounding box center [1546, 391] width 44 height 59
click at [1554, 391] on button "Next image" at bounding box center [1546, 391] width 44 height 59
